Goal: Information Seeking & Learning: Learn about a topic

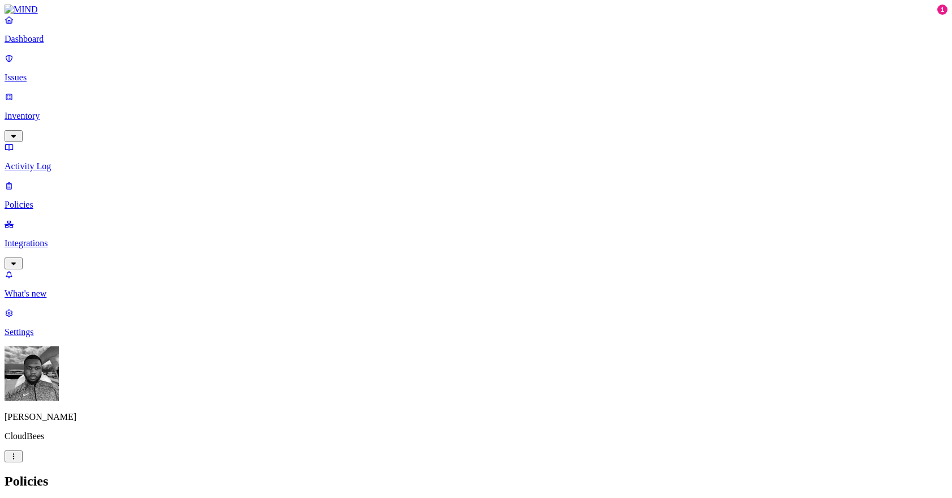
click at [96, 44] on p "Dashboard" at bounding box center [476, 39] width 942 height 10
click at [95, 75] on p "Issues" at bounding box center [476, 77] width 942 height 10
click at [80, 200] on p "Policies" at bounding box center [476, 205] width 942 height 10
click at [83, 74] on p "Issues" at bounding box center [476, 77] width 942 height 10
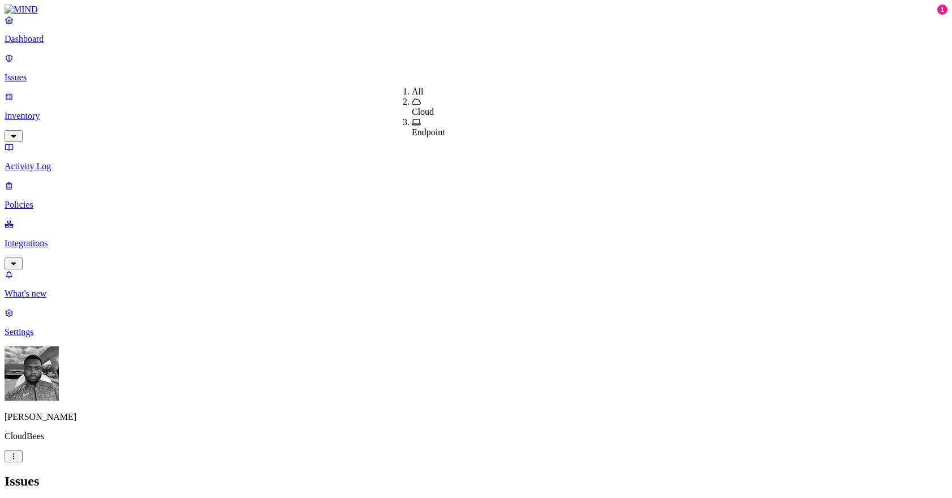
click at [415, 107] on span "Cloud" at bounding box center [423, 112] width 22 height 10
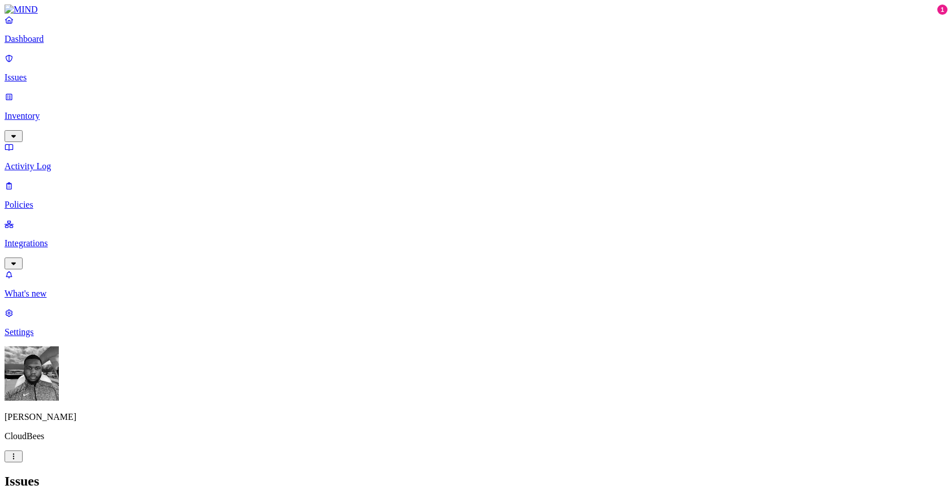
click at [70, 44] on p "Dashboard" at bounding box center [476, 39] width 942 height 10
click at [94, 111] on p "Inventory" at bounding box center [476, 116] width 942 height 10
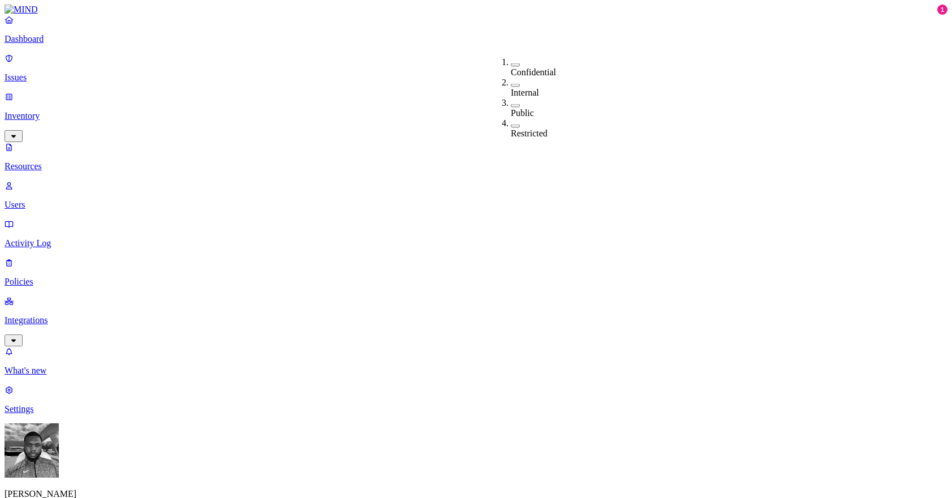
click at [511, 103] on div "Public" at bounding box center [511, 108] width 0 height 20
click at [511, 98] on div "Public" at bounding box center [511, 109] width 0 height 22
click at [511, 84] on button "button" at bounding box center [515, 85] width 9 height 3
click at [511, 79] on button "button" at bounding box center [515, 83] width 9 height 12
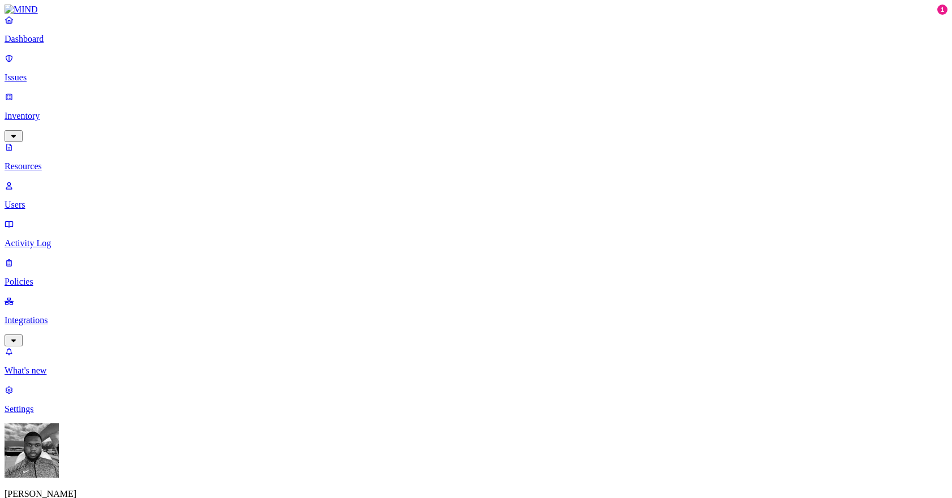
click at [41, 315] on p "Integrations" at bounding box center [476, 320] width 942 height 10
click at [52, 327] on p "Endpoints" at bounding box center [476, 332] width 942 height 10
